Goal: Information Seeking & Learning: Learn about a topic

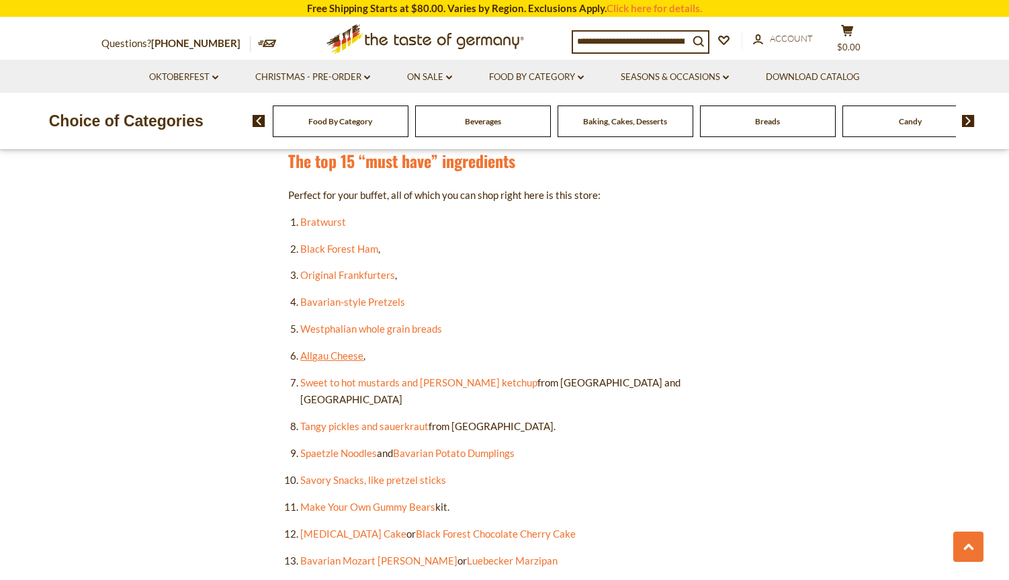
scroll to position [739, 0]
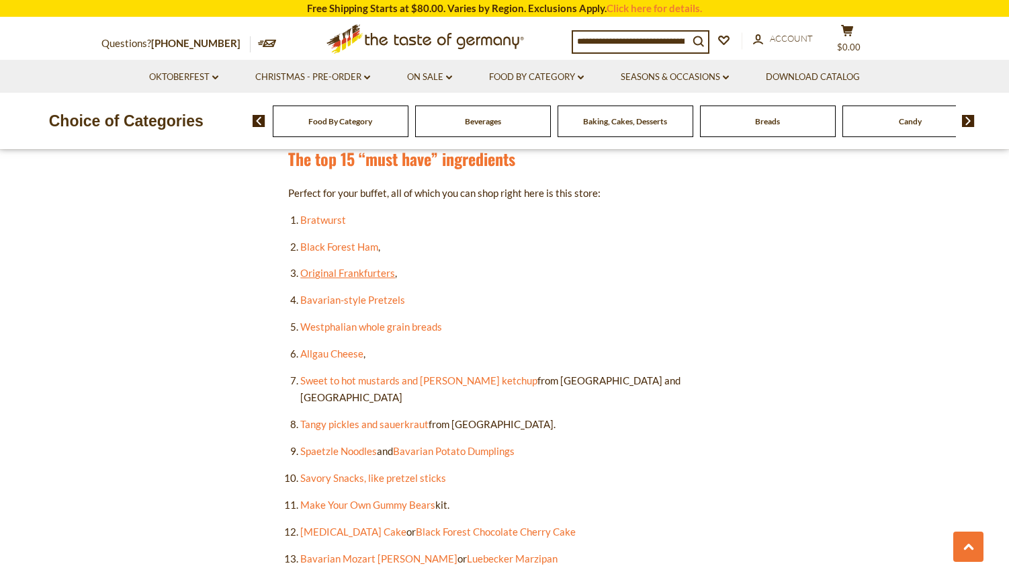
click at [330, 275] on link "Original Frankfurters" at bounding box center [347, 273] width 95 height 12
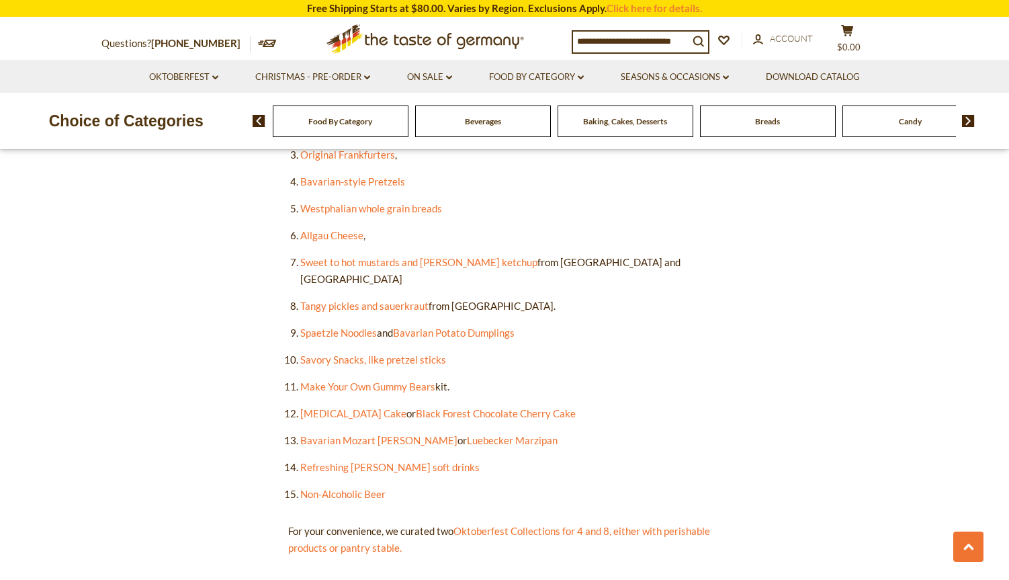
scroll to position [873, 0]
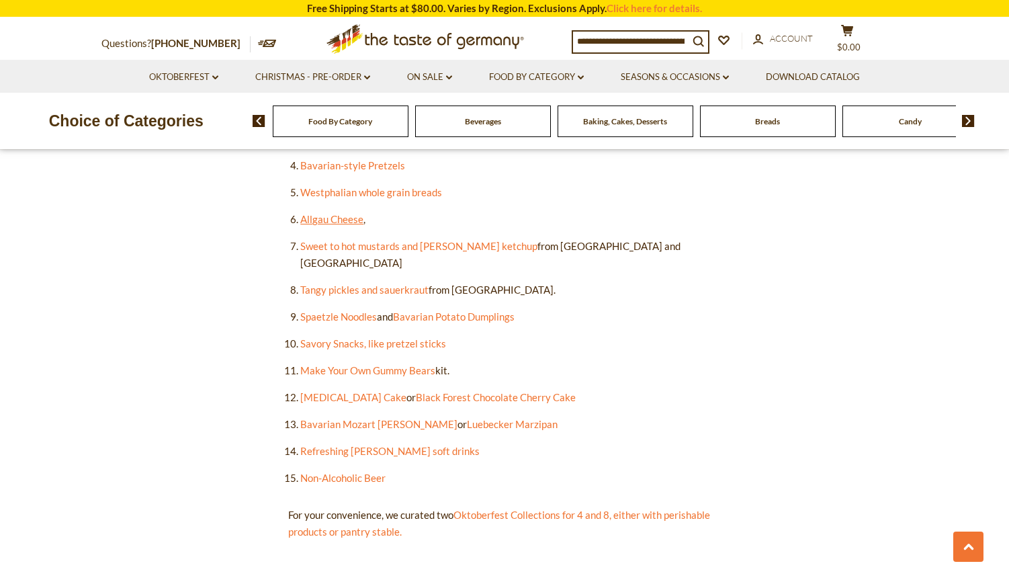
click at [314, 222] on link "Allgau Cheese" at bounding box center [331, 219] width 63 height 12
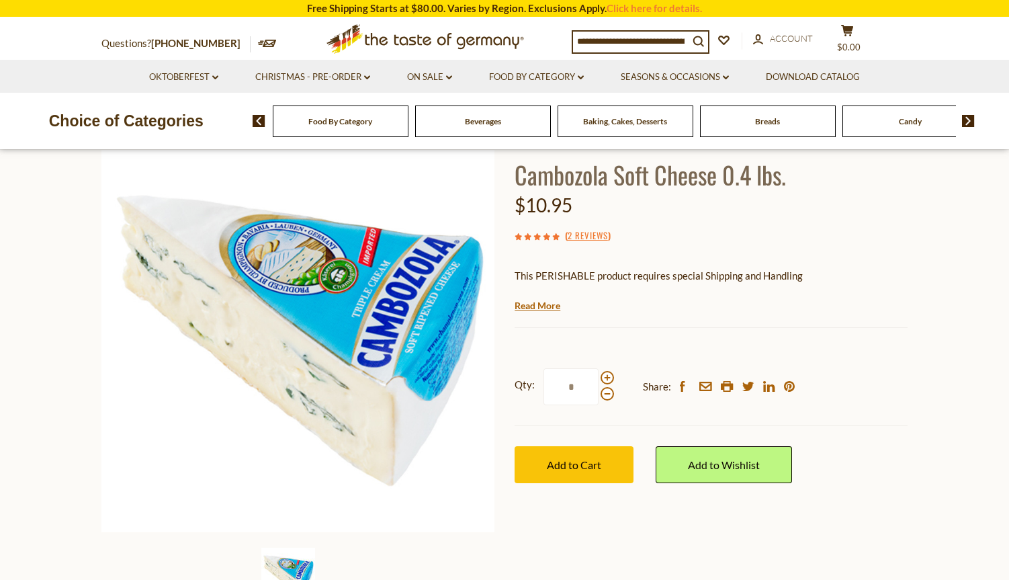
scroll to position [67, 0]
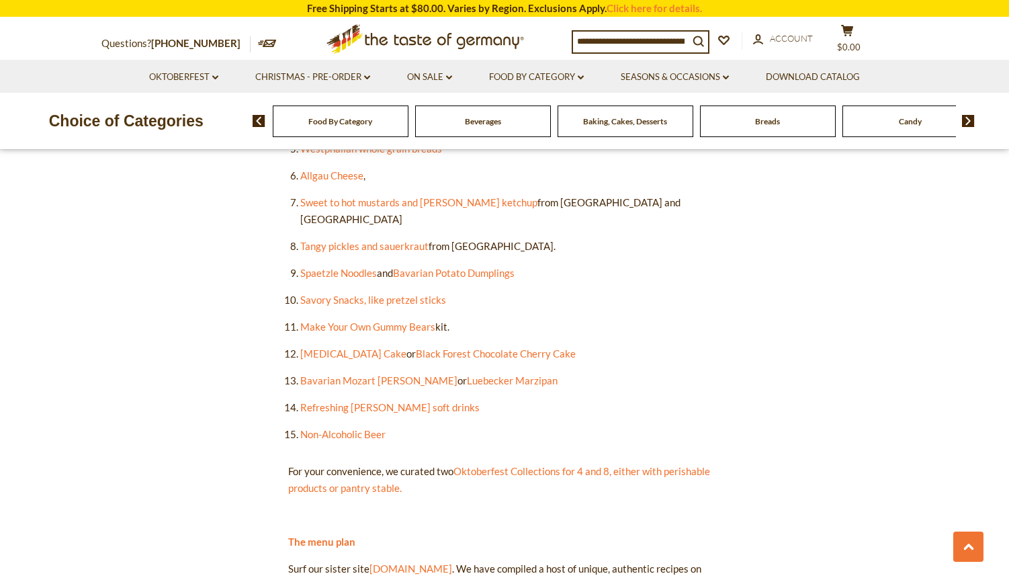
scroll to position [941, 0]
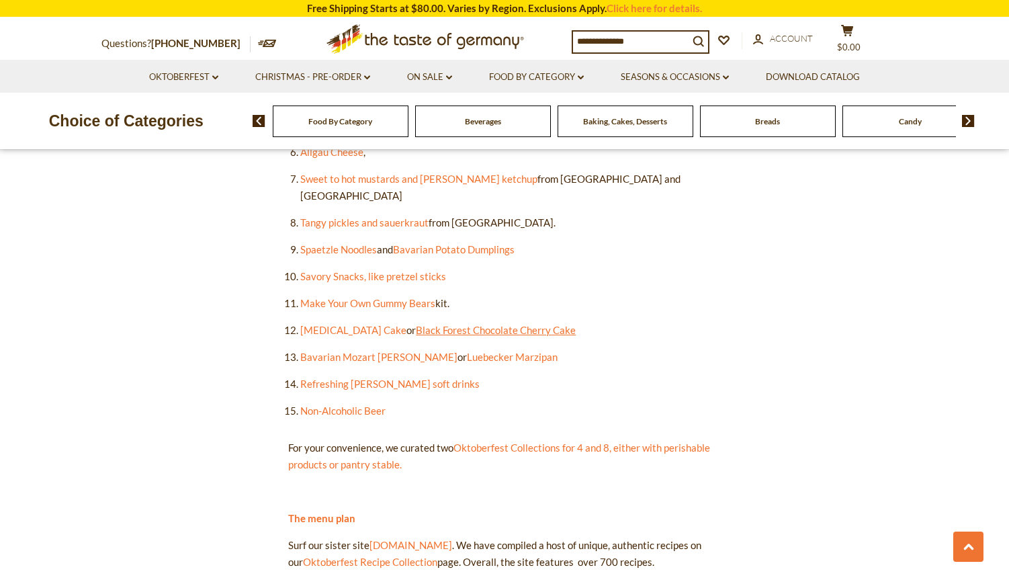
click at [422, 324] on link "Black Forest Chocolate Cherry Cake" at bounding box center [496, 330] width 160 height 12
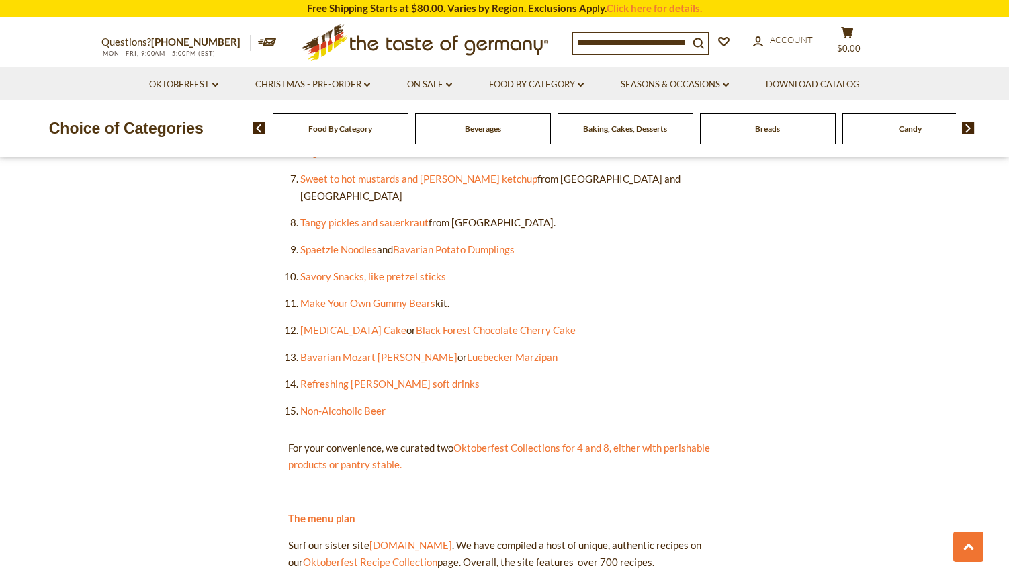
drag, startPoint x: 527, startPoint y: 315, endPoint x: 580, endPoint y: 297, distance: 55.5
click at [580, 297] on ol "Bratwurst Black Forest Ham , Original Frankfurters , Bavarian-style Pretzels We…" at bounding box center [504, 215] width 433 height 410
click at [349, 351] on link "Bavarian Mozart Kugel" at bounding box center [378, 357] width 157 height 12
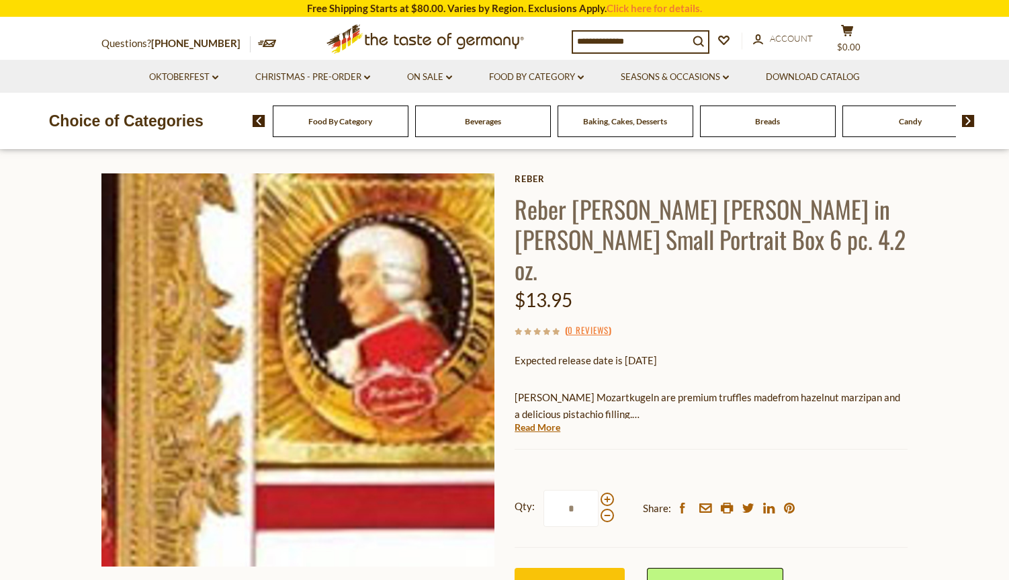
scroll to position [202, 0]
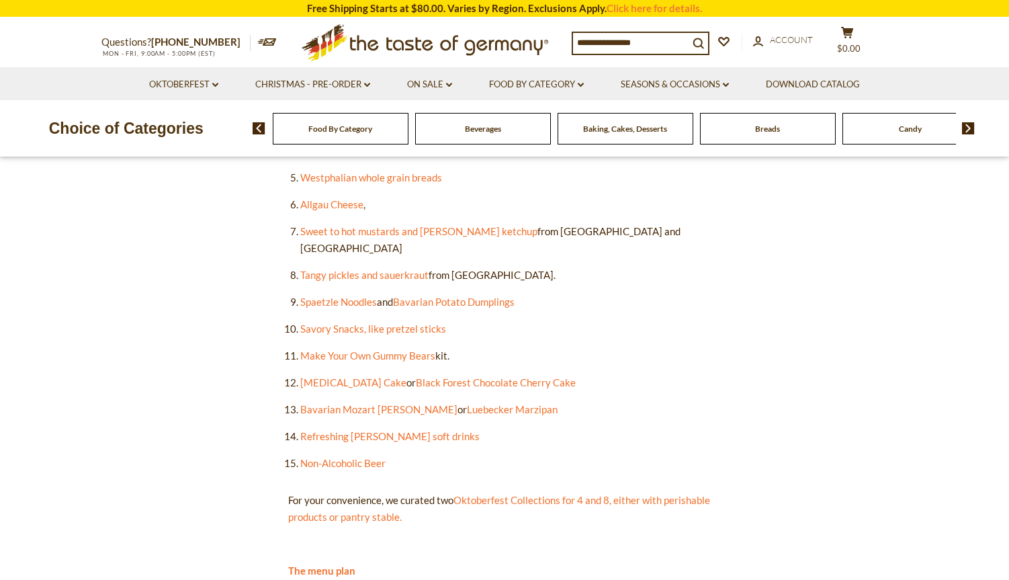
scroll to position [941, 0]
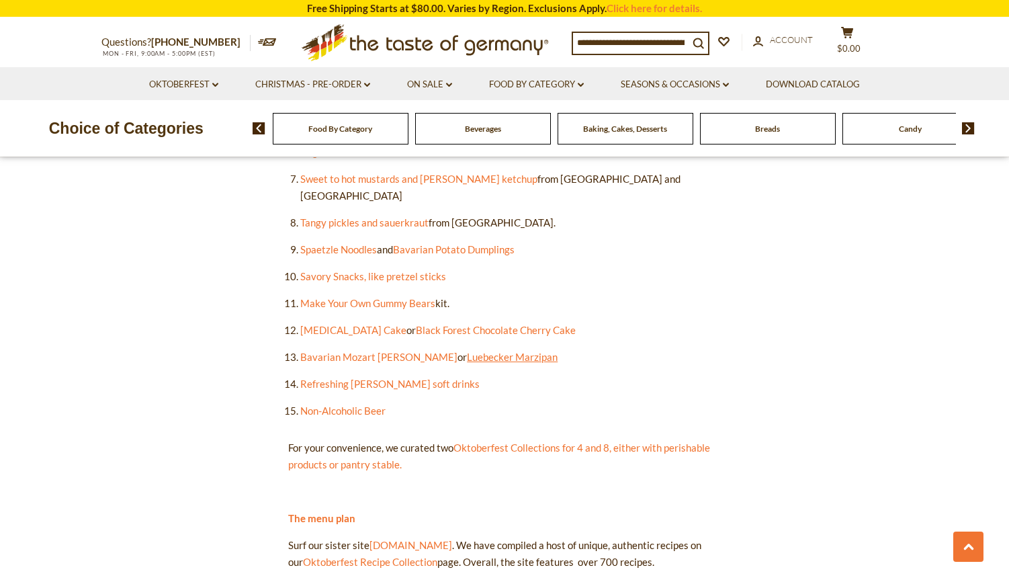
click at [467, 351] on link "Luebecker Marzipan" at bounding box center [512, 357] width 91 height 12
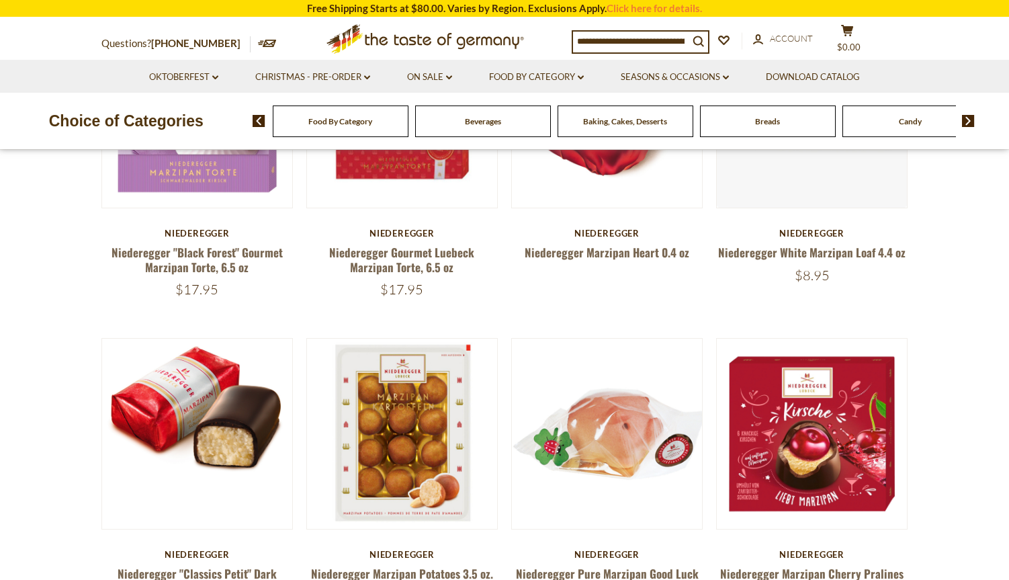
scroll to position [269, 0]
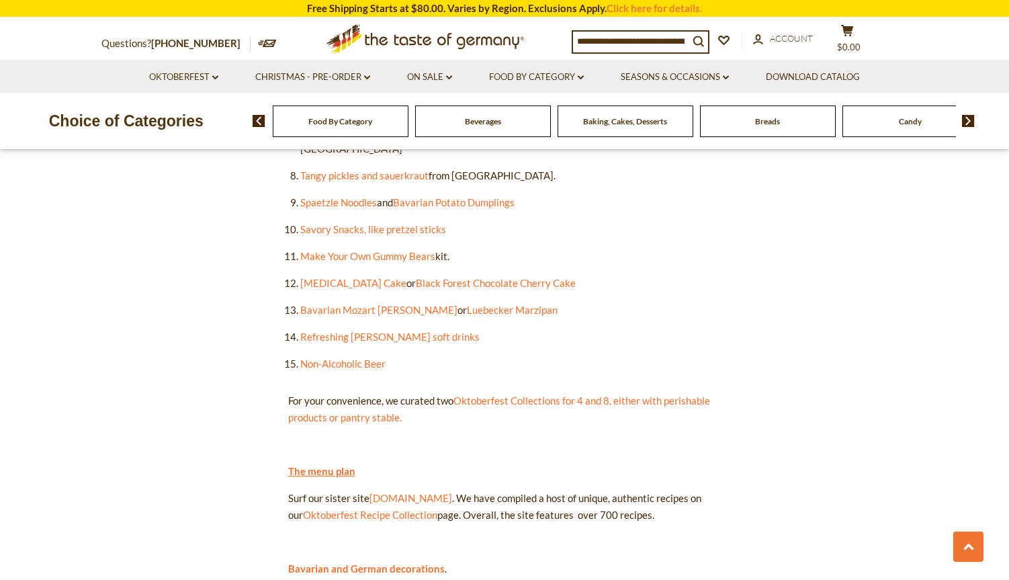
scroll to position [1142, 0]
